Goal: Task Accomplishment & Management: Manage account settings

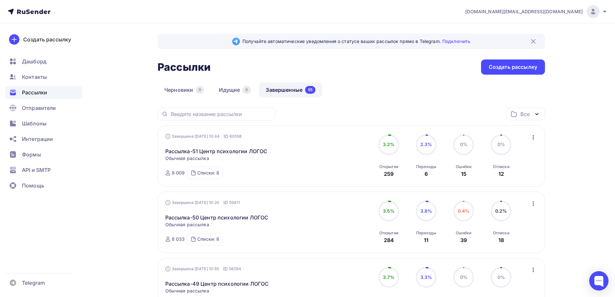
scroll to position [97, 0]
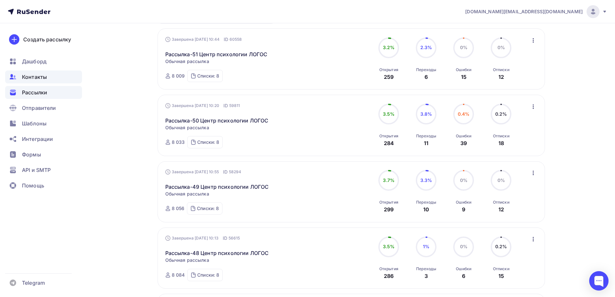
click at [52, 77] on div "Контакты" at bounding box center [43, 76] width 77 height 13
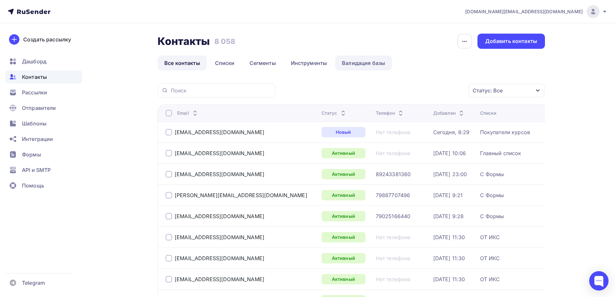
click at [358, 64] on link "Валидация базы" at bounding box center [363, 63] width 57 height 15
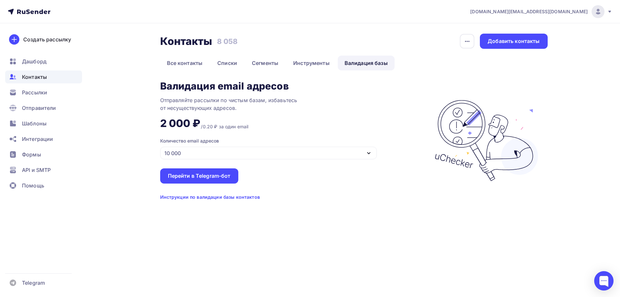
click at [280, 149] on div "10 000" at bounding box center [268, 153] width 217 height 13
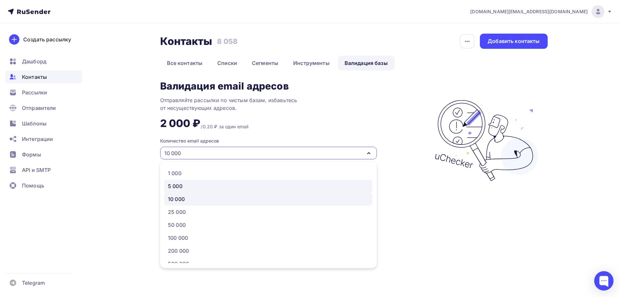
click at [202, 184] on div "5 000" at bounding box center [268, 186] width 201 height 8
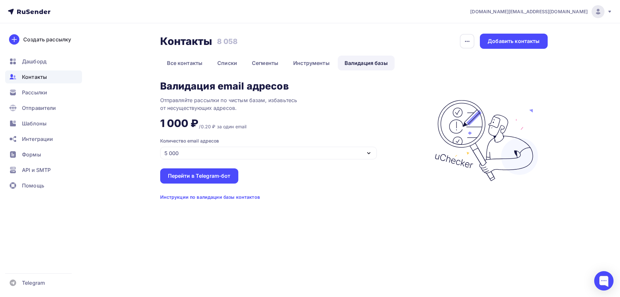
click at [222, 198] on div "Инструкции по валидации базы контактов" at bounding box center [210, 197] width 100 height 6
click at [209, 150] on div "5 000" at bounding box center [268, 153] width 217 height 13
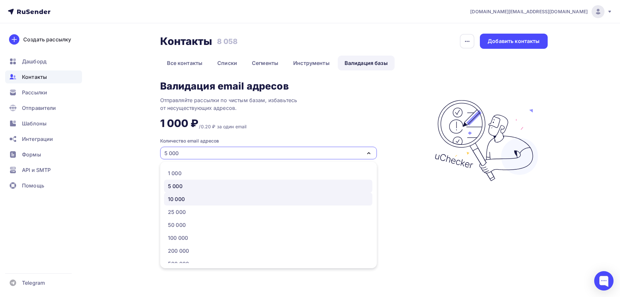
click at [201, 200] on div "10 000" at bounding box center [268, 199] width 201 height 8
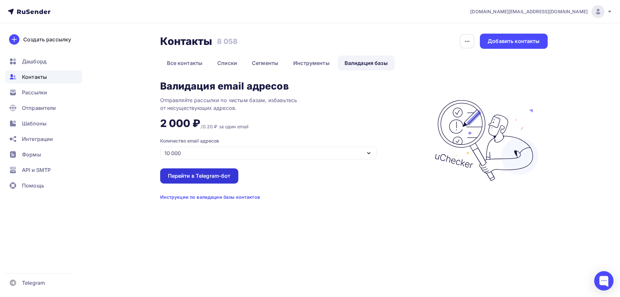
click at [211, 176] on div "Перейти в Telegram-бот" at bounding box center [199, 175] width 63 height 7
click at [355, 65] on link "Валидация базы" at bounding box center [366, 63] width 57 height 15
click at [367, 153] on icon "button" at bounding box center [369, 153] width 8 height 8
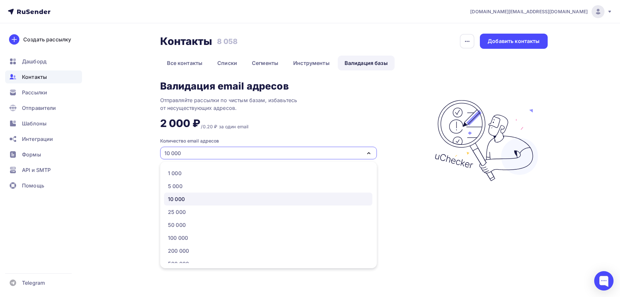
click at [367, 153] on icon "button" at bounding box center [369, 153] width 8 height 8
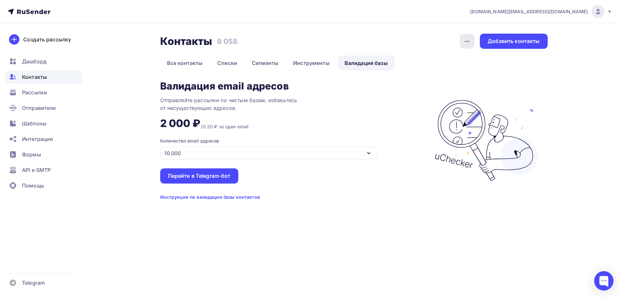
click at [465, 41] on icon "button" at bounding box center [467, 41] width 8 height 8
click at [231, 62] on link "Списки" at bounding box center [227, 63] width 33 height 15
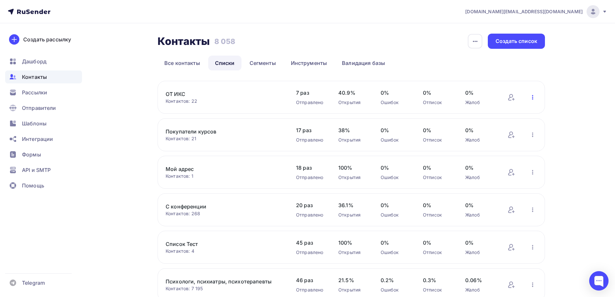
click at [533, 97] on icon "button" at bounding box center [533, 97] width 8 height 8
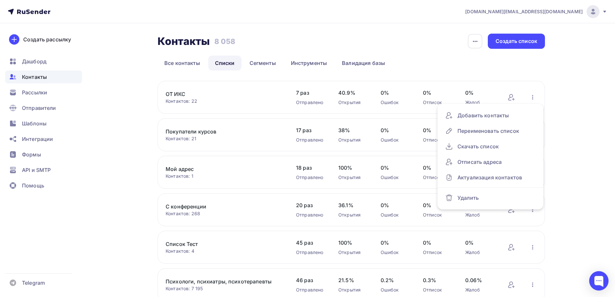
click at [585, 174] on div "r-psy.ru@yandex.ru Аккаунт Тарифы Выйти Создать рассылку Дашборд Контакты Рассы…" at bounding box center [307, 213] width 615 height 426
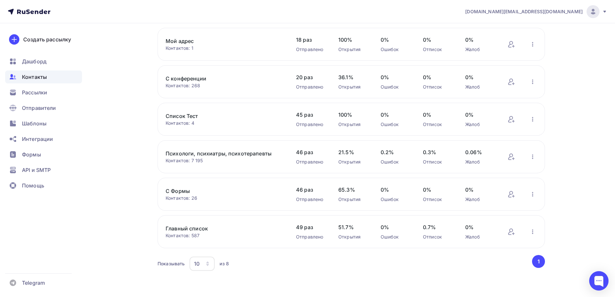
scroll to position [129, 0]
click at [533, 231] on icon "button" at bounding box center [533, 230] width 8 height 8
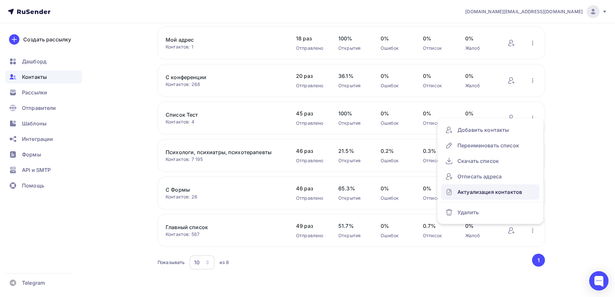
click at [520, 188] on div "Актуализация контактов" at bounding box center [490, 192] width 90 height 10
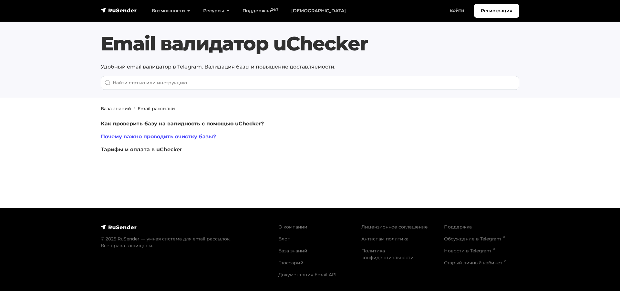
click at [207, 137] on link "Почему важно проводить очистку базы?" at bounding box center [158, 136] width 115 height 6
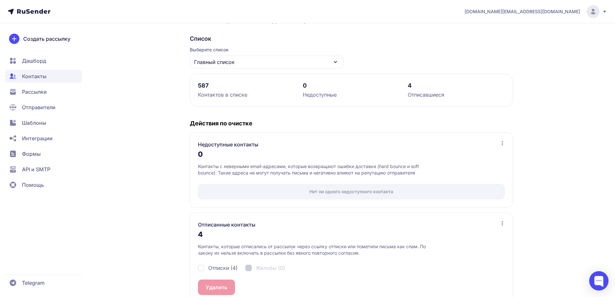
scroll to position [57, 0]
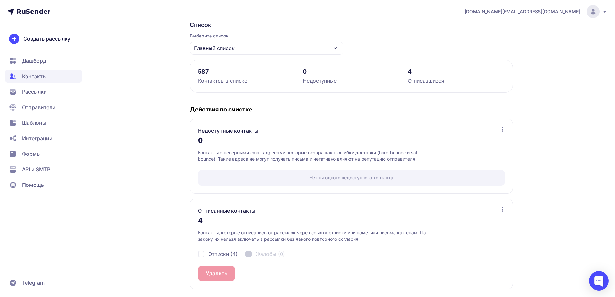
click at [200, 253] on div "Отписки (4)" at bounding box center [218, 254] width 40 height 8
checkbox input "true"
click at [223, 273] on button "Удалить 4" at bounding box center [218, 272] width 41 height 15
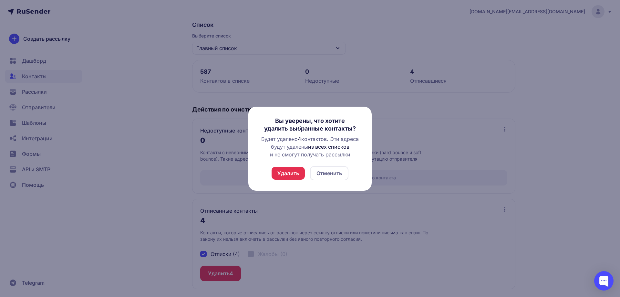
click at [287, 172] on button "Удалить" at bounding box center [288, 173] width 33 height 13
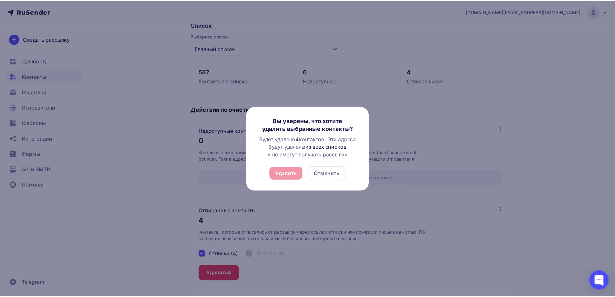
scroll to position [0, 0]
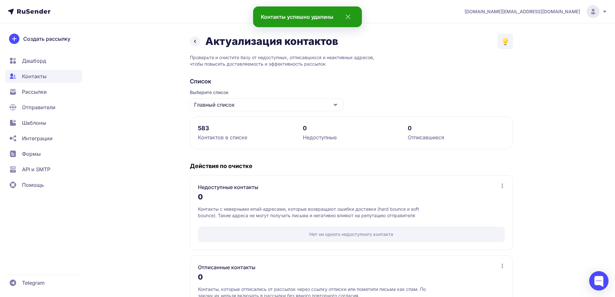
click at [193, 45] on icon at bounding box center [195, 41] width 8 height 8
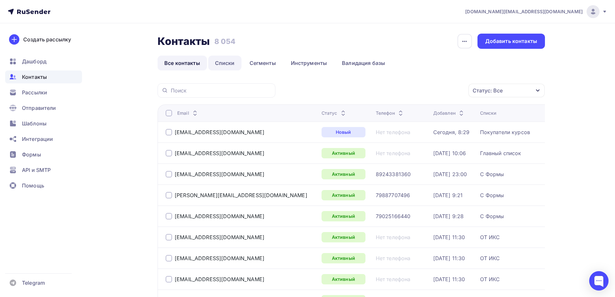
drag, startPoint x: 225, startPoint y: 65, endPoint x: 220, endPoint y: 67, distance: 5.5
click at [225, 65] on link "Списки" at bounding box center [224, 63] width 33 height 15
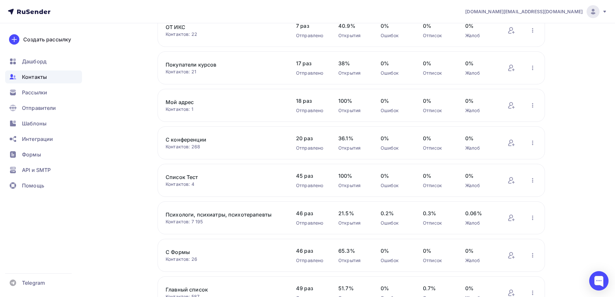
scroll to position [97, 0]
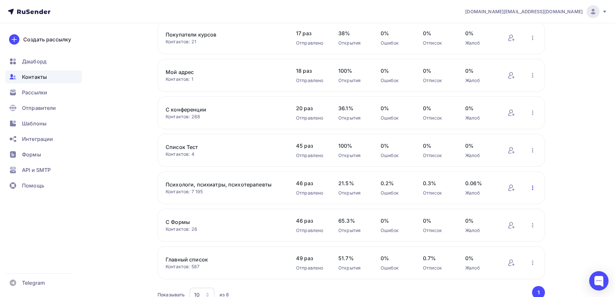
click at [532, 190] on icon "button" at bounding box center [533, 188] width 8 height 8
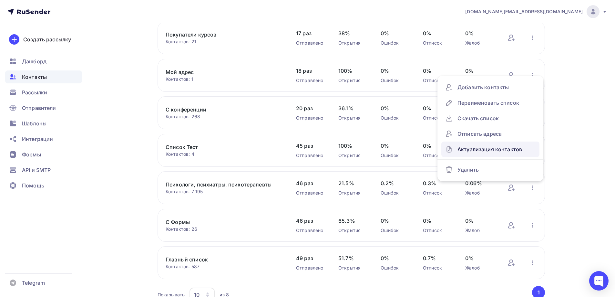
click at [513, 149] on div "Актуализация контактов" at bounding box center [490, 149] width 90 height 10
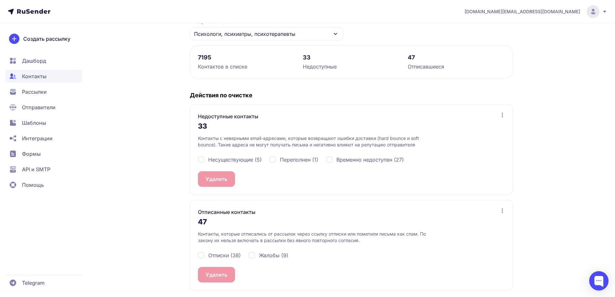
scroll to position [72, 0]
click at [200, 254] on div "Отписки (38)" at bounding box center [219, 254] width 43 height 8
checkbox input "true"
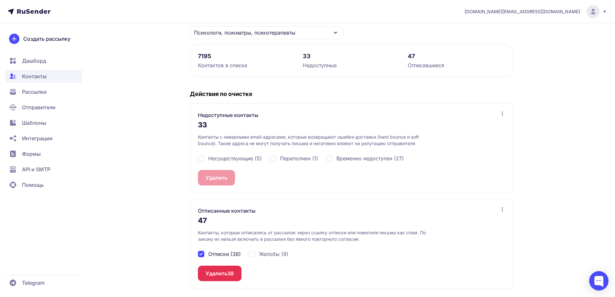
click at [253, 254] on div "Жалобы (9)" at bounding box center [269, 254] width 40 height 8
checkbox input "true"
click at [201, 159] on div "Несуществующие (5)" at bounding box center [230, 158] width 64 height 8
checkbox input "true"
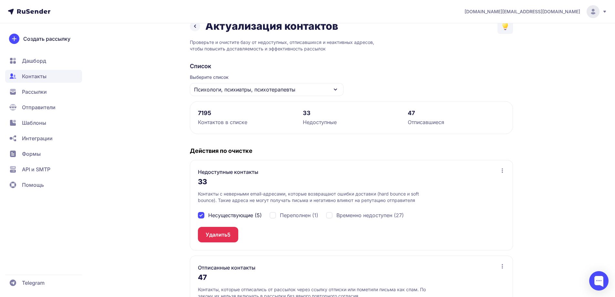
scroll to position [0, 0]
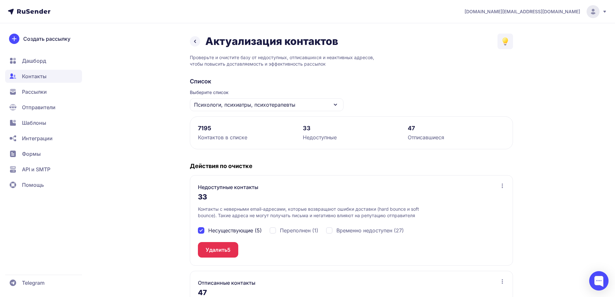
click at [331, 231] on div "Временно недоступен (27)" at bounding box center [365, 230] width 78 height 8
checkbox input "true"
click at [272, 231] on div "Переполнен (1)" at bounding box center [294, 230] width 49 height 8
checkbox input "true"
click at [330, 230] on div "Временно недоступен (27)" at bounding box center [365, 230] width 78 height 8
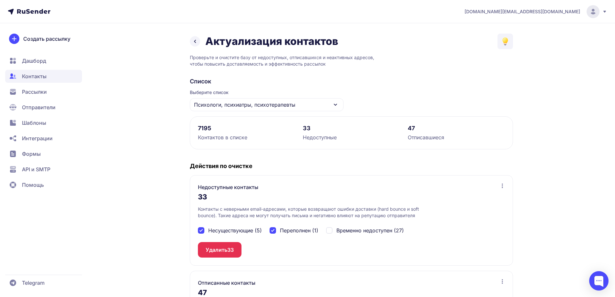
checkbox input "false"
click at [274, 232] on div "Переполнен (1)" at bounding box center [294, 230] width 49 height 8
checkbox input "false"
click at [215, 250] on button "Удалить 5" at bounding box center [218, 249] width 40 height 15
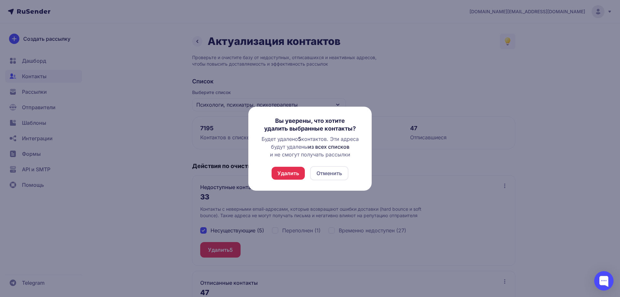
click at [289, 172] on button "Удалить" at bounding box center [288, 173] width 33 height 13
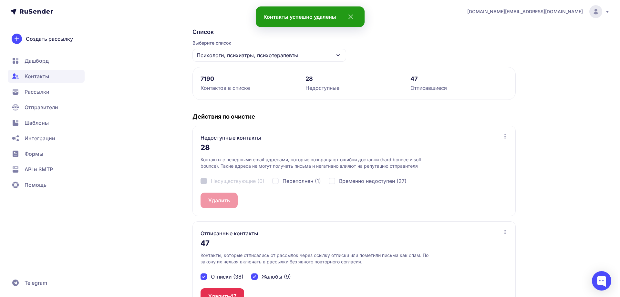
scroll to position [72, 0]
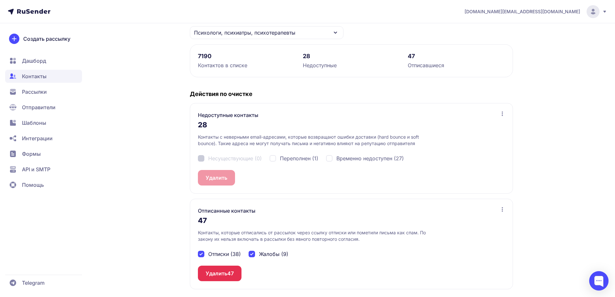
click at [234, 273] on span "47" at bounding box center [230, 273] width 6 height 8
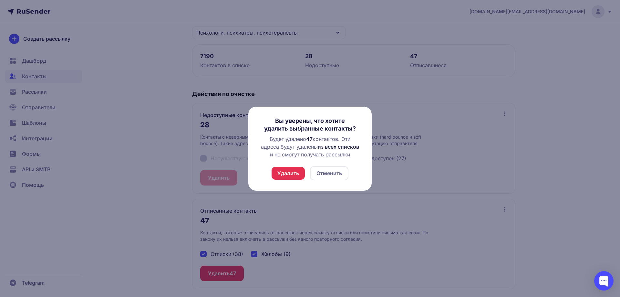
click at [290, 173] on button "Удалить" at bounding box center [288, 173] width 33 height 13
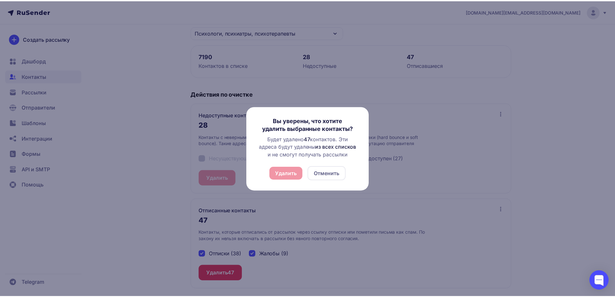
scroll to position [0, 0]
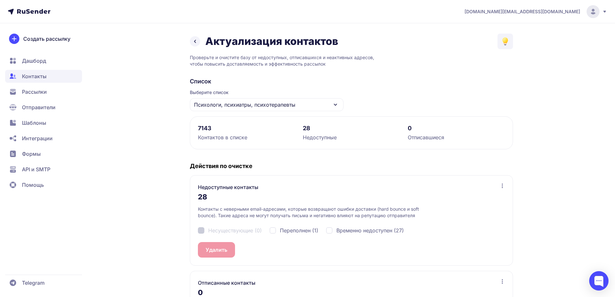
click at [197, 44] on icon at bounding box center [195, 41] width 8 height 8
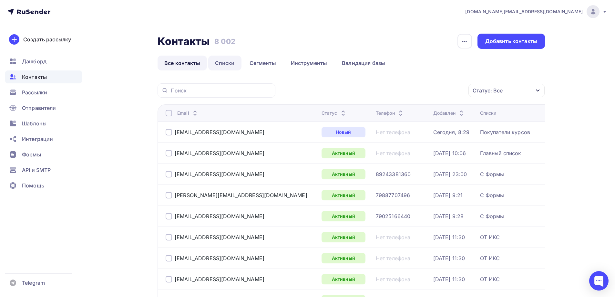
click at [226, 61] on link "Списки" at bounding box center [224, 63] width 33 height 15
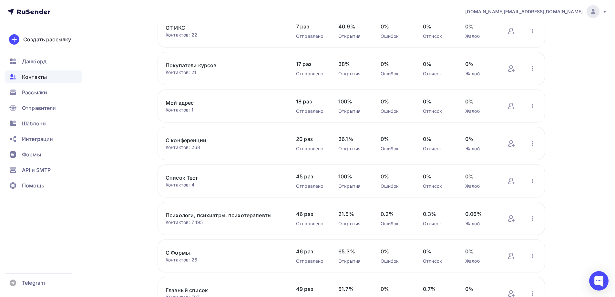
scroll to position [65, 0]
click at [535, 146] on icon "button" at bounding box center [533, 145] width 8 height 8
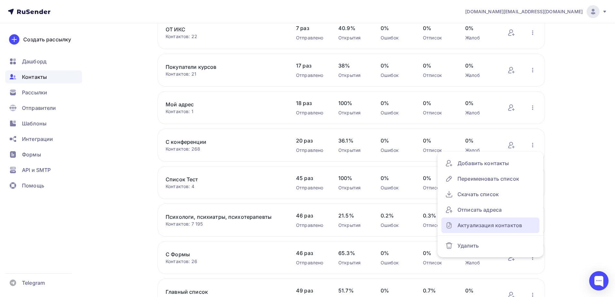
click at [500, 223] on div "Актуализация контактов" at bounding box center [490, 225] width 90 height 10
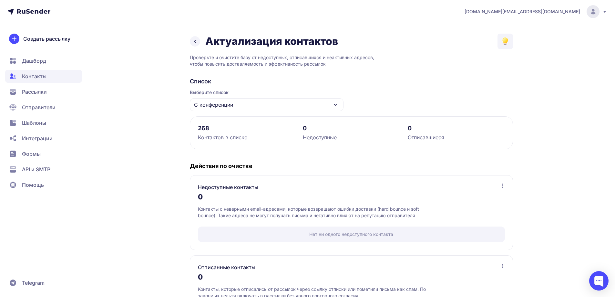
click at [194, 44] on icon at bounding box center [195, 41] width 8 height 8
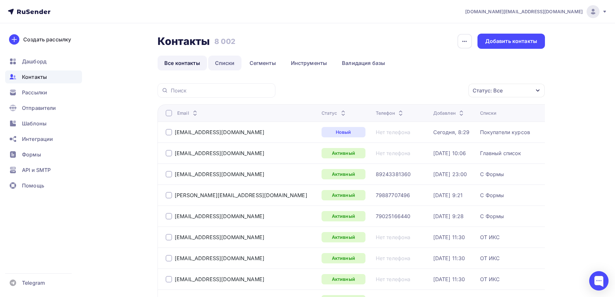
drag, startPoint x: 229, startPoint y: 64, endPoint x: 235, endPoint y: 66, distance: 6.7
click at [229, 64] on link "Списки" at bounding box center [224, 63] width 33 height 15
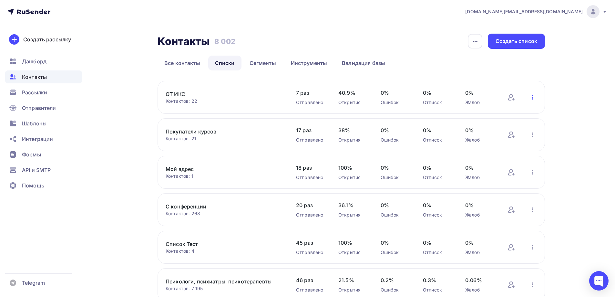
click at [533, 98] on icon "button" at bounding box center [533, 97] width 8 height 8
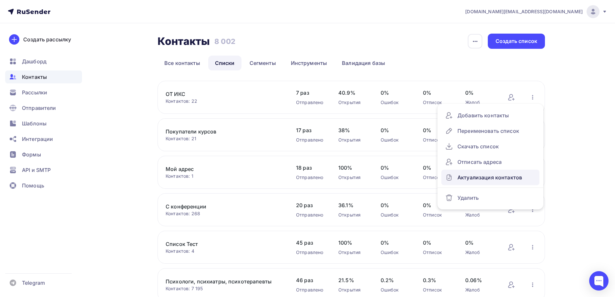
click at [518, 176] on div "Актуализация контактов" at bounding box center [490, 177] width 90 height 10
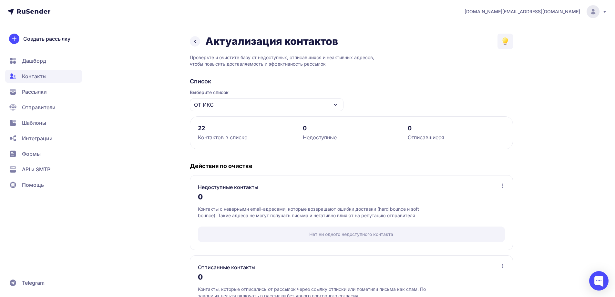
click at [193, 44] on icon at bounding box center [195, 41] width 8 height 8
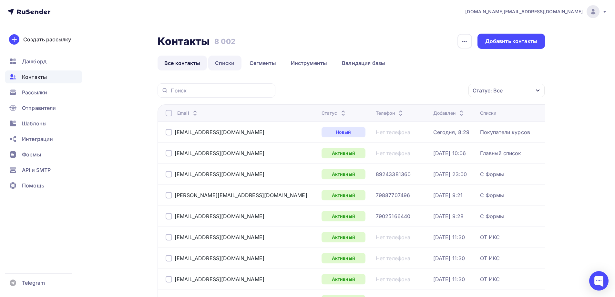
click at [223, 64] on link "Списки" at bounding box center [224, 63] width 33 height 15
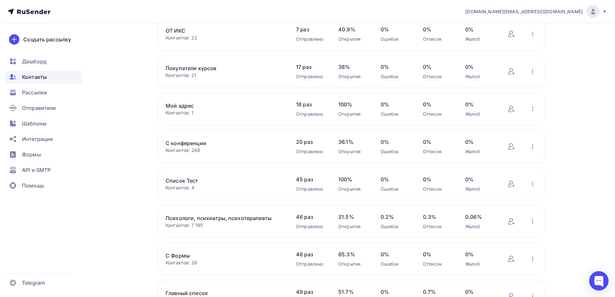
scroll to position [65, 0]
click at [534, 70] on icon "button" at bounding box center [533, 70] width 8 height 8
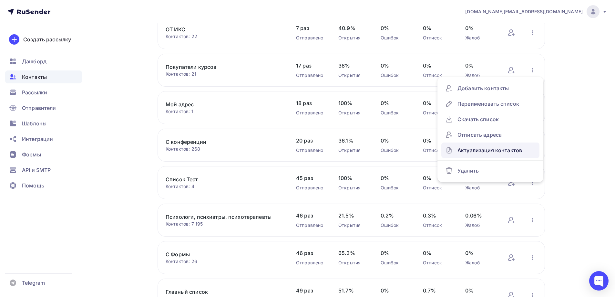
click at [496, 148] on div "Актуализация контактов" at bounding box center [490, 150] width 90 height 10
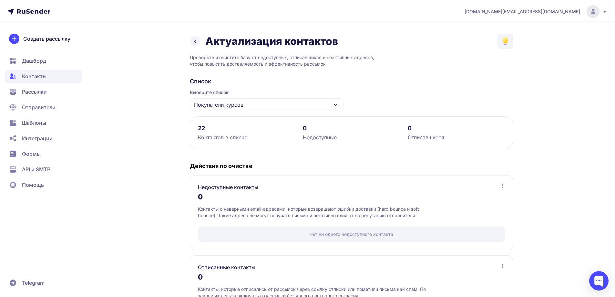
click at [194, 39] on icon at bounding box center [195, 41] width 8 height 8
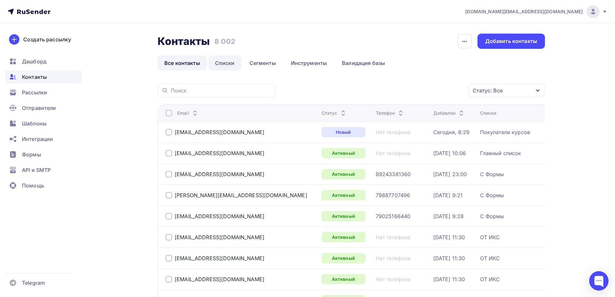
click at [223, 65] on link "Списки" at bounding box center [224, 63] width 33 height 15
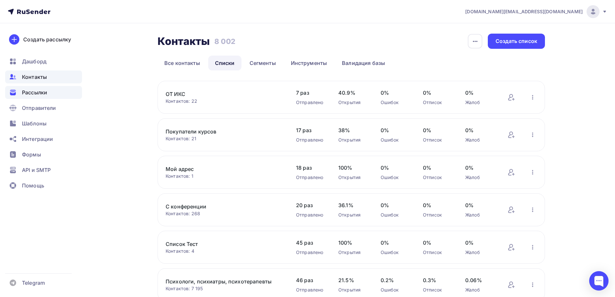
click at [57, 91] on div "Рассылки" at bounding box center [43, 92] width 77 height 13
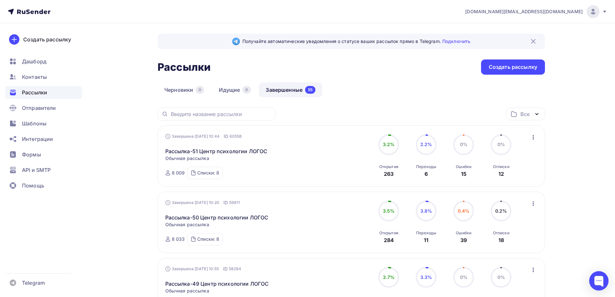
drag, startPoint x: 500, startPoint y: 174, endPoint x: 507, endPoint y: 174, distance: 7.1
click at [507, 174] on div "Отписки 12" at bounding box center [501, 168] width 16 height 17
click at [218, 174] on div "Списки: 8" at bounding box center [208, 173] width 22 height 6
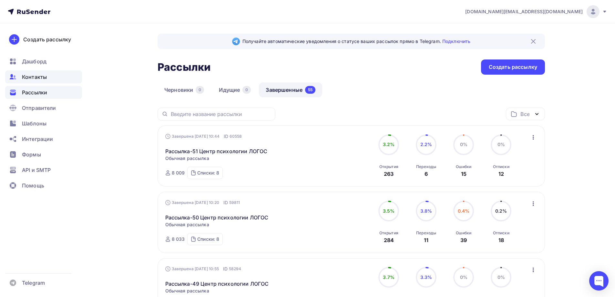
click at [46, 79] on span "Контакты" at bounding box center [34, 77] width 25 height 8
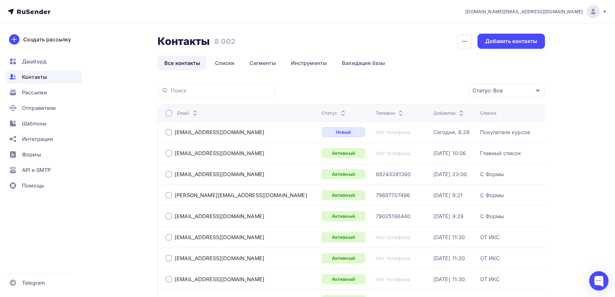
click at [537, 93] on div "Статус: Все" at bounding box center [507, 91] width 76 height 14
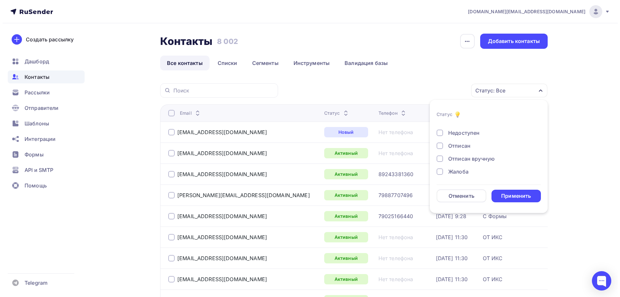
scroll to position [47, 0]
click at [482, 159] on div "Отписан вручную" at bounding box center [469, 158] width 46 height 8
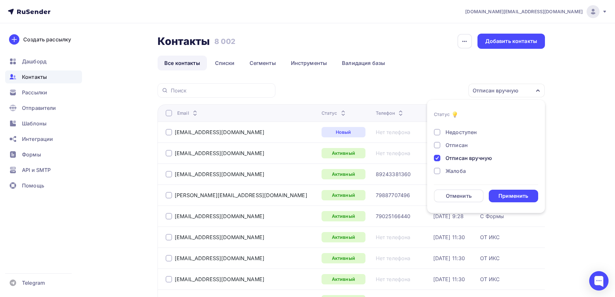
click at [476, 156] on div "Отписан вручную" at bounding box center [469, 158] width 46 height 8
click at [458, 143] on div "Отписан" at bounding box center [457, 145] width 22 height 8
click at [467, 157] on div "Отписан вручную" at bounding box center [469, 158] width 46 height 8
click at [511, 194] on div "Применить" at bounding box center [514, 195] width 30 height 7
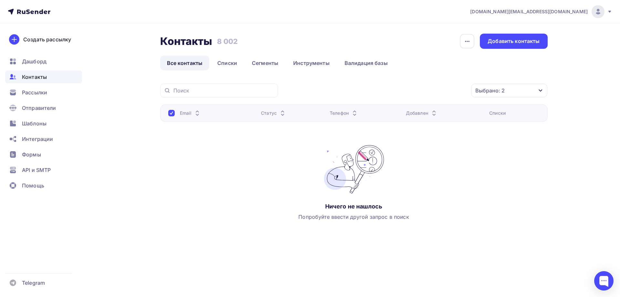
click at [517, 92] on div "Выбрано: 2" at bounding box center [509, 91] width 76 height 14
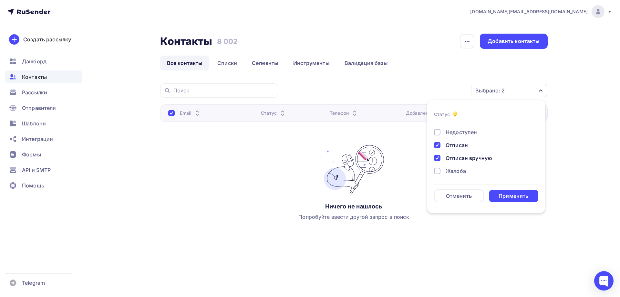
click at [456, 169] on div "Жалоба" at bounding box center [456, 171] width 20 height 8
click at [482, 139] on div "Не существует" at bounding box center [465, 139] width 39 height 8
click at [474, 150] on div "Переполнен" at bounding box center [462, 152] width 32 height 8
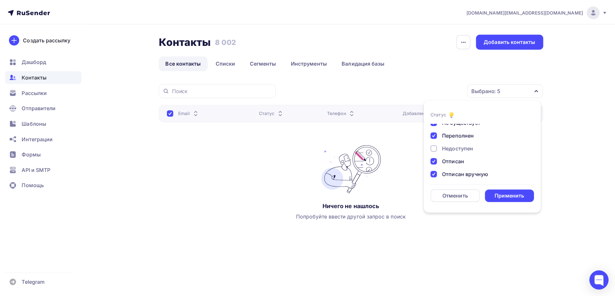
scroll to position [32, 0]
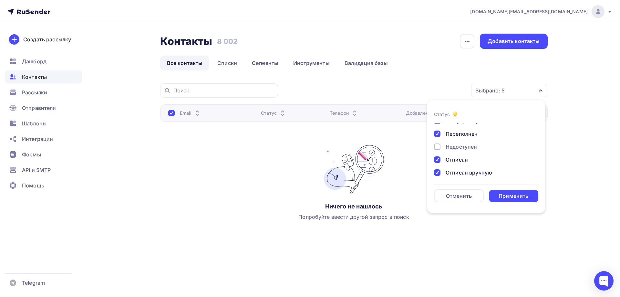
click at [463, 149] on div "Недоступен" at bounding box center [461, 147] width 31 height 8
click at [511, 195] on div "Применить" at bounding box center [514, 195] width 30 height 7
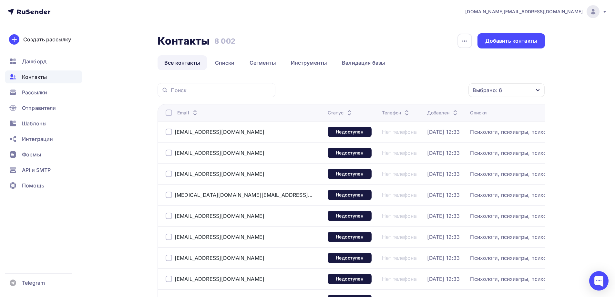
scroll to position [0, 0]
click at [46, 61] on div "Дашборд" at bounding box center [43, 61] width 77 height 13
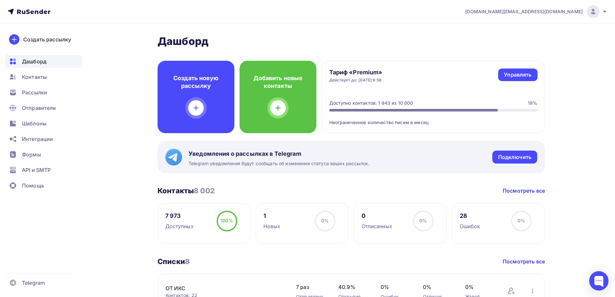
drag, startPoint x: 379, startPoint y: 102, endPoint x: 389, endPoint y: 102, distance: 10.3
click at [389, 102] on div "Доступно контактов: 1 943 из 10 000" at bounding box center [371, 103] width 84 height 6
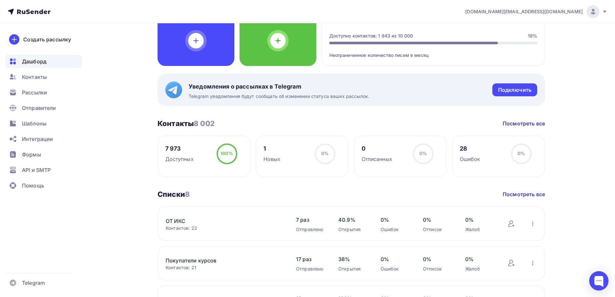
scroll to position [97, 0]
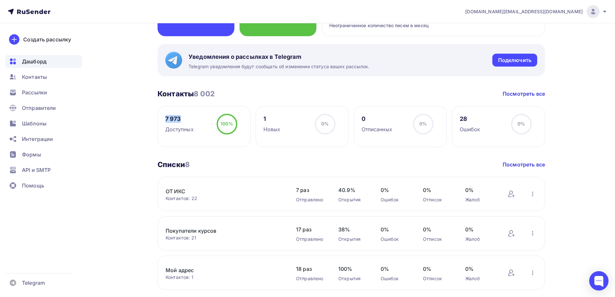
drag, startPoint x: 166, startPoint y: 118, endPoint x: 185, endPoint y: 117, distance: 19.8
click at [185, 117] on div "7 973" at bounding box center [179, 119] width 28 height 8
click at [188, 117] on div "7 973" at bounding box center [179, 119] width 28 height 8
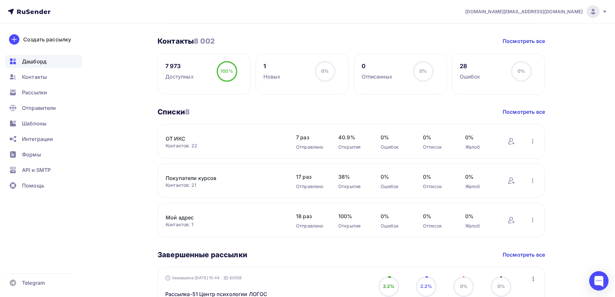
scroll to position [129, 0]
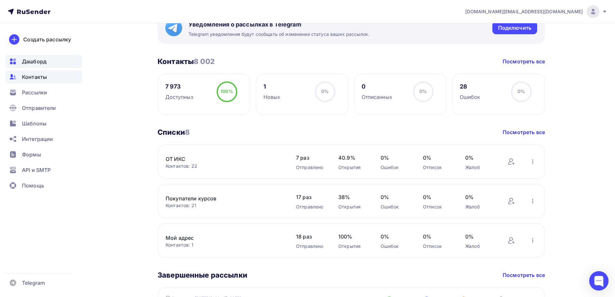
click at [63, 80] on div "Контакты" at bounding box center [43, 76] width 77 height 13
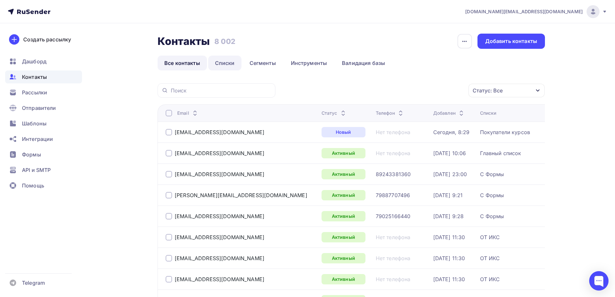
click at [229, 66] on link "Списки" at bounding box center [224, 63] width 33 height 15
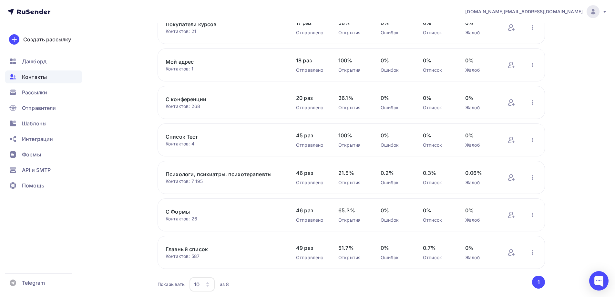
scroll to position [129, 0]
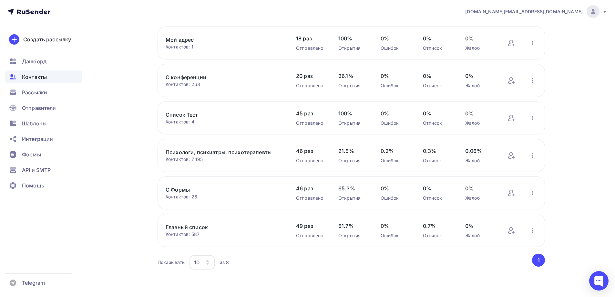
click at [179, 190] on link "С Формы" at bounding box center [221, 190] width 110 height 8
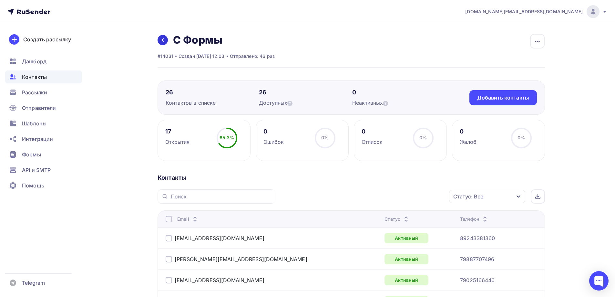
click at [163, 41] on icon at bounding box center [163, 40] width 2 height 4
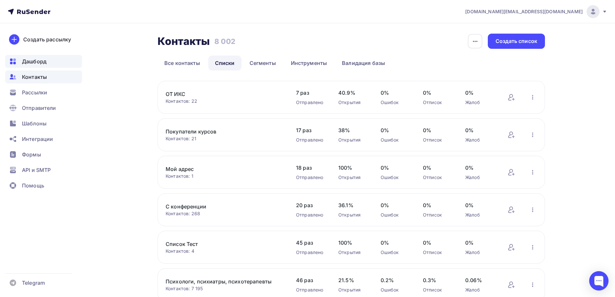
click at [43, 62] on span "Дашборд" at bounding box center [34, 61] width 25 height 8
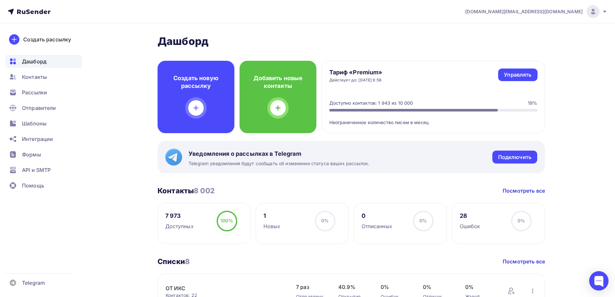
drag, startPoint x: 196, startPoint y: 192, endPoint x: 223, endPoint y: 191, distance: 27.4
click at [223, 191] on div "Контакты 8 002 Контакты 8 002 Посмотреть все" at bounding box center [351, 190] width 387 height 9
click at [231, 191] on div "Контакты 8 002 Контакты 8 002 Посмотреть все" at bounding box center [351, 190] width 387 height 9
click at [463, 216] on div "28" at bounding box center [470, 216] width 21 height 8
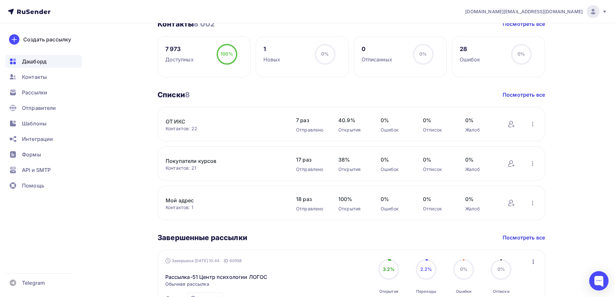
scroll to position [129, 0]
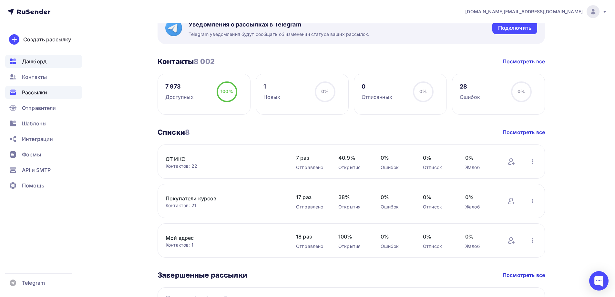
click at [47, 92] on span "Рассылки" at bounding box center [34, 92] width 25 height 8
